Goal: Task Accomplishment & Management: Manage account settings

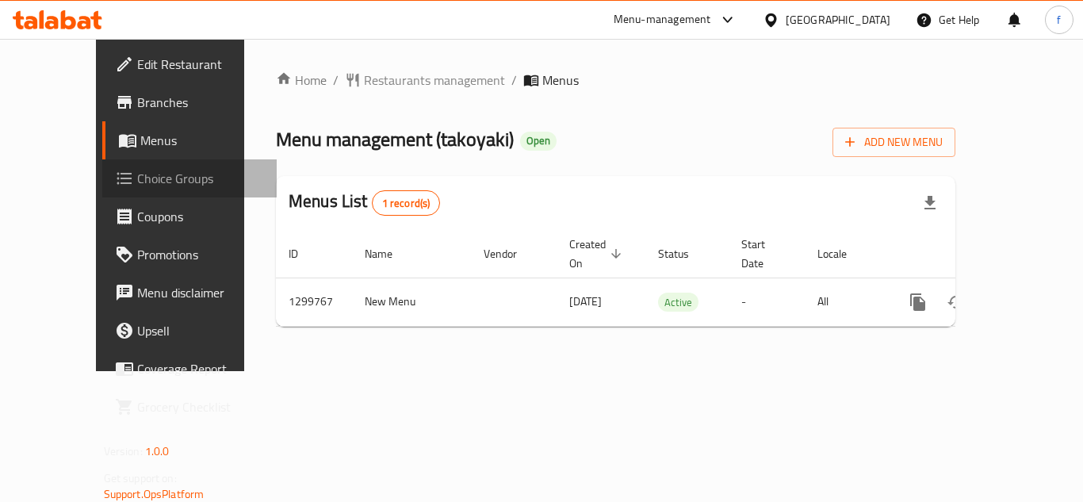
click at [137, 174] on span "Choice Groups" at bounding box center [200, 178] width 127 height 19
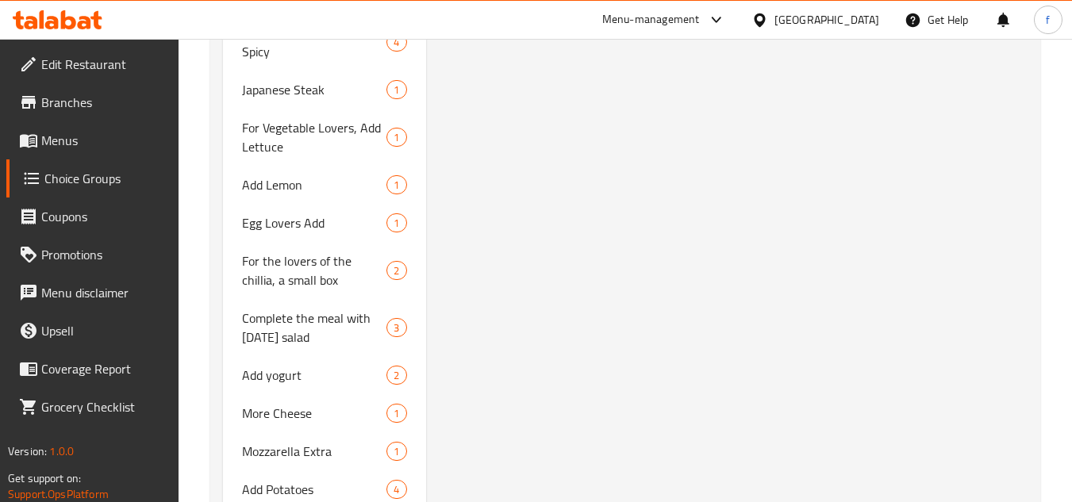
scroll to position [1348, 0]
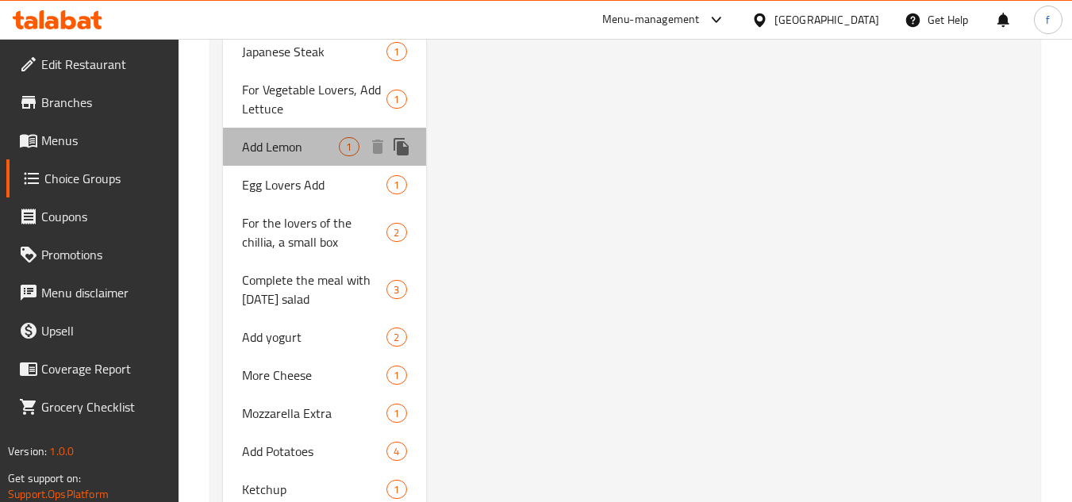
click at [270, 144] on span "Add Lemon" at bounding box center [290, 146] width 97 height 19
type input "Add Lemon"
type input "أضف الليمون"
type input "0"
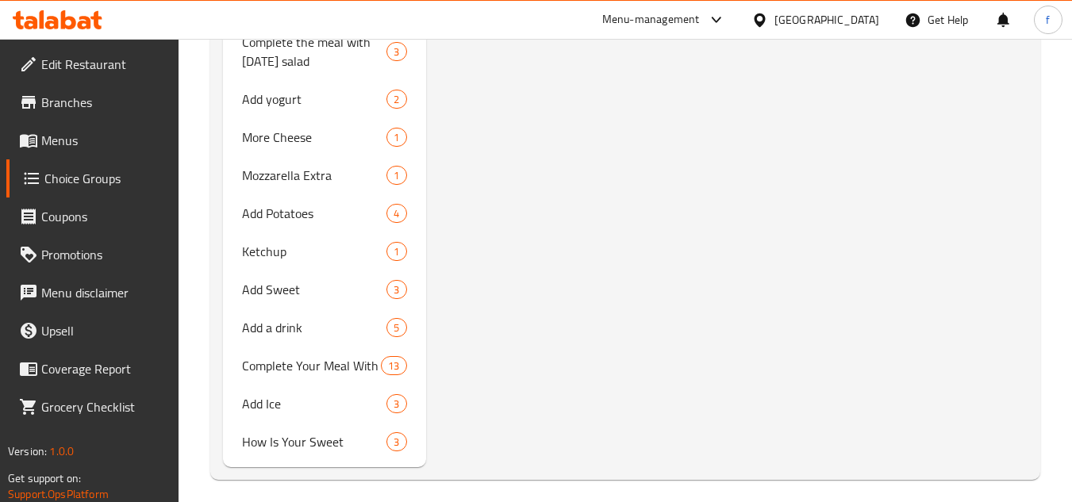
scroll to position [1596, 0]
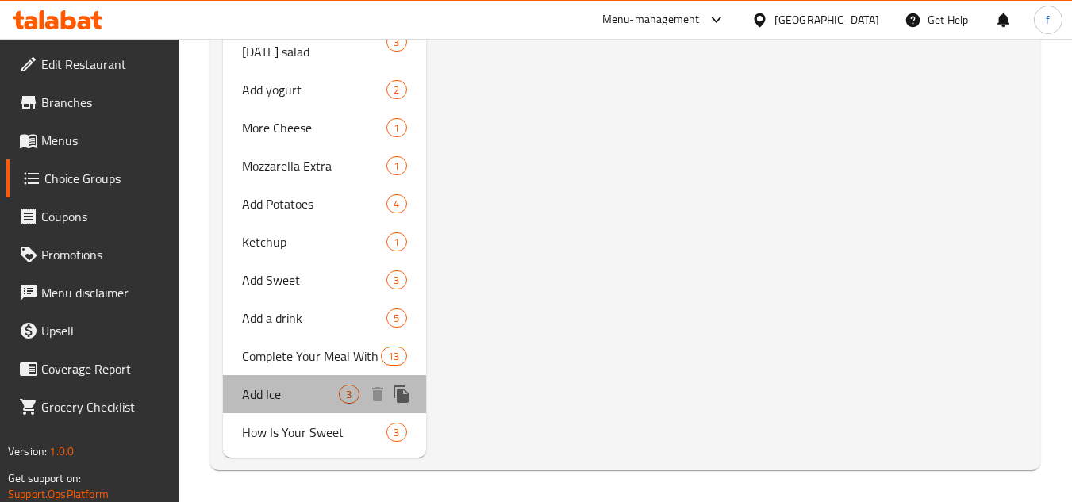
click at [263, 391] on span "Add Ice" at bounding box center [290, 394] width 97 height 19
type input "Add Ice"
type input "أضف ثلج"
type input "3"
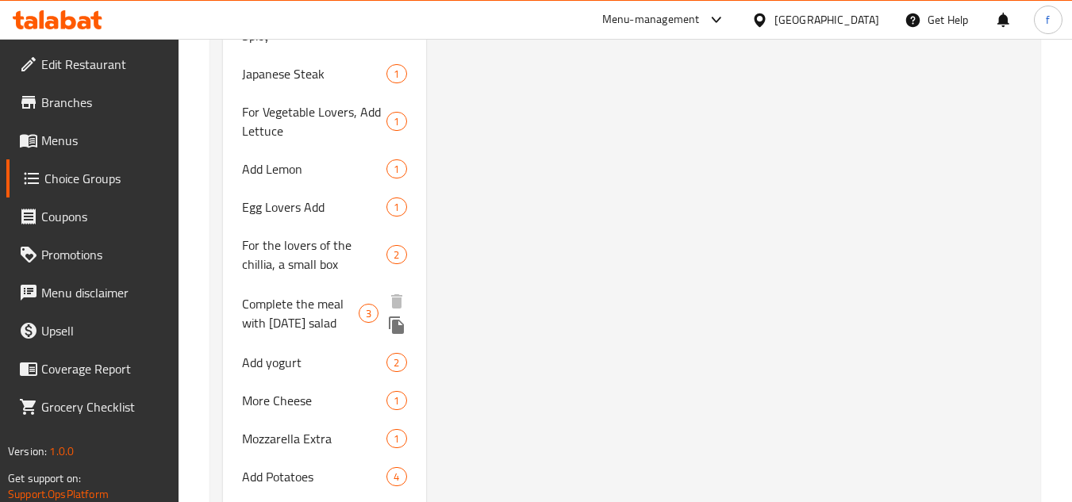
scroll to position [1327, 0]
click at [290, 305] on span "Complete the meal with [DATE] salad" at bounding box center [300, 312] width 117 height 38
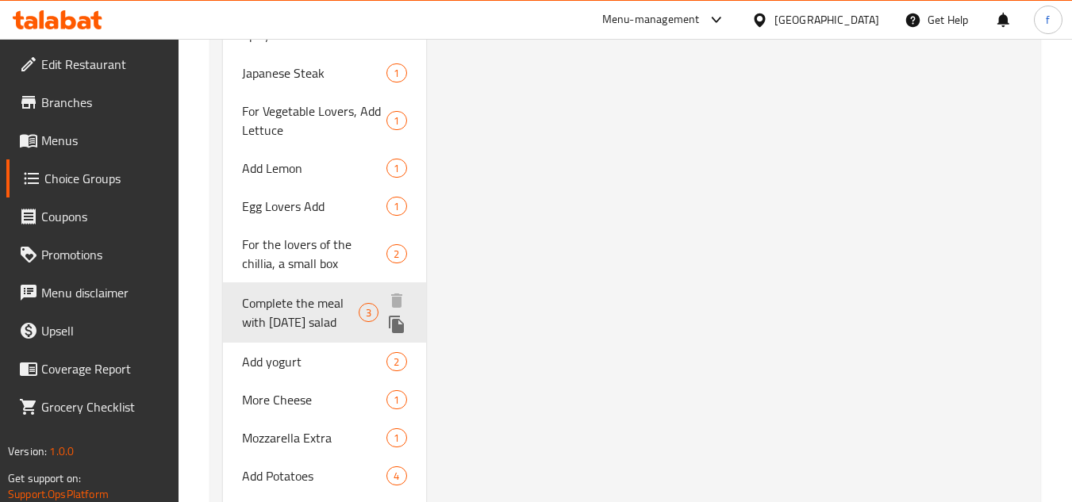
type input "Complete the meal with [DATE] salad"
type input "كمل الوجبه ب سلطة اليوم"
type input "2"
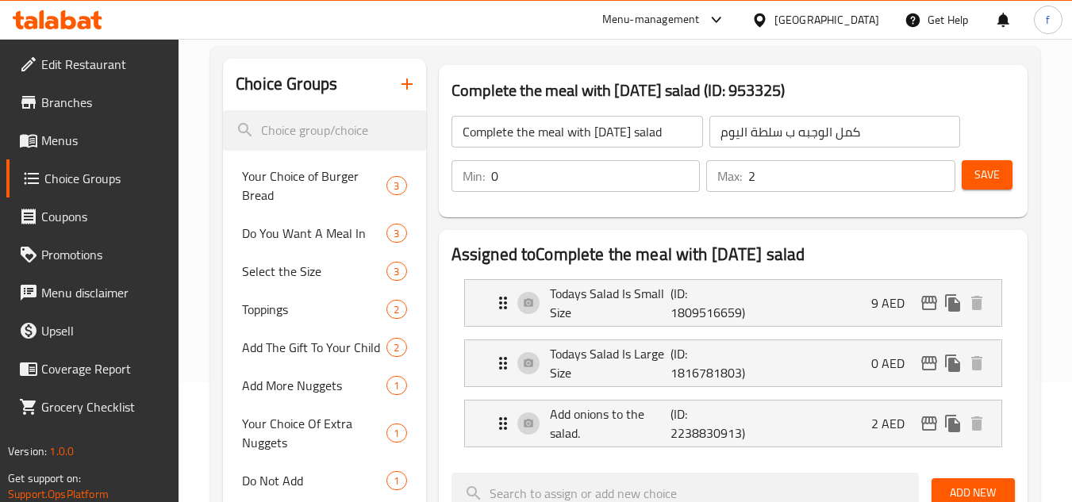
scroll to position [159, 0]
